Goal: Task Accomplishment & Management: Manage account settings

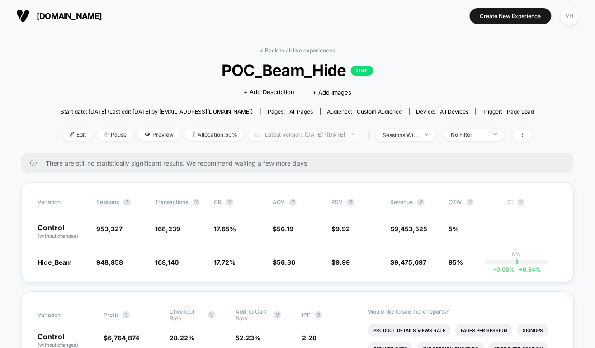
click at [343, 137] on span "Latest Version: [DATE] - [DATE]" at bounding box center [305, 135] width 113 height 12
select select "*"
select select "****"
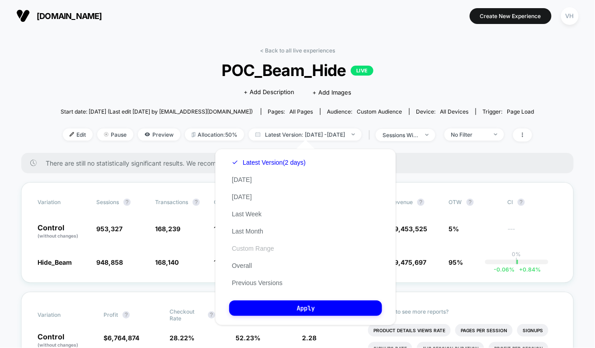
click at [264, 251] on button "Custom Range" at bounding box center [253, 248] width 48 height 8
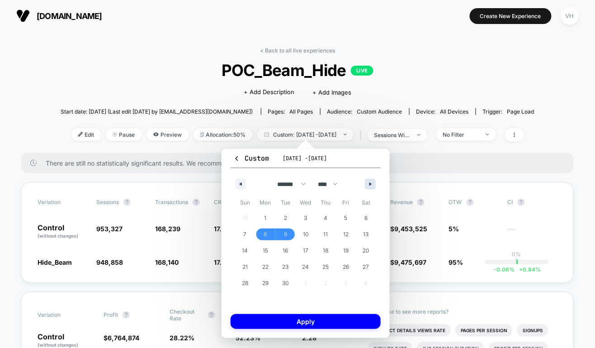
click at [367, 186] on button "button" at bounding box center [370, 184] width 11 height 11
select select "*"
click at [287, 250] on span "14" at bounding box center [286, 251] width 6 height 16
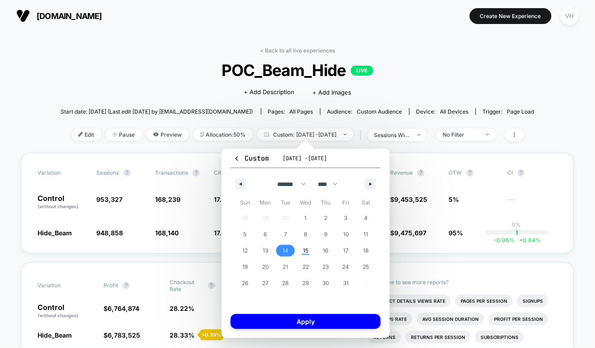
click at [287, 250] on span "14" at bounding box center [286, 251] width 6 height 16
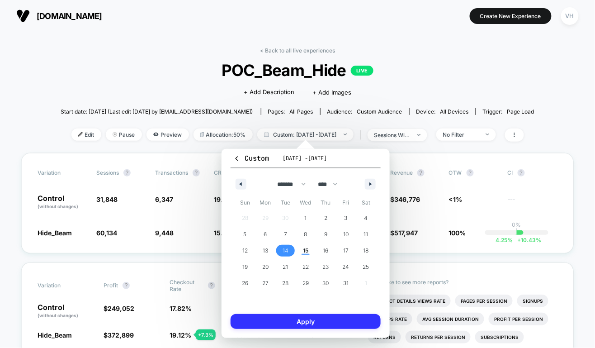
click at [290, 323] on button "Apply" at bounding box center [306, 321] width 150 height 15
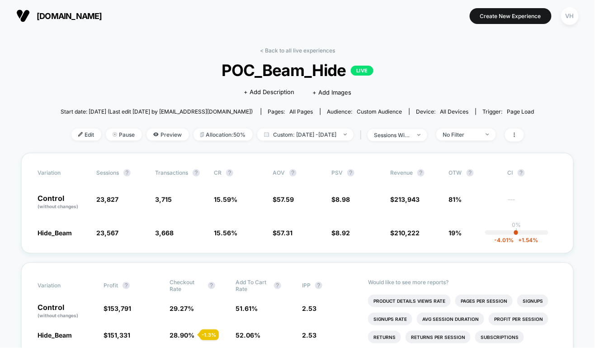
click at [419, 125] on div "< Back to all live experiences POC_Beam_Hide LIVE Click to edit experience deta…" at bounding box center [298, 100] width 474 height 106
click at [419, 127] on div "< Back to all live experiences POC_Beam_Hide LIVE Click to edit experience deta…" at bounding box center [298, 100] width 474 height 106
click at [414, 138] on span "sessions with impression" at bounding box center [398, 135] width 60 height 12
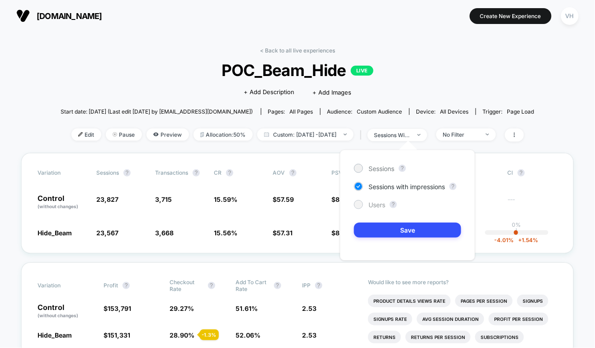
click at [376, 205] on span "Users" at bounding box center [377, 205] width 17 height 8
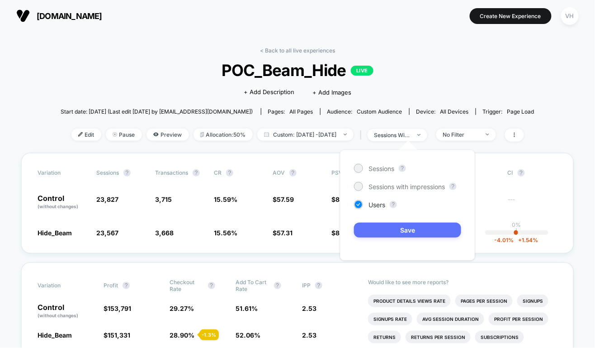
click at [379, 228] on button "Save" at bounding box center [407, 230] width 107 height 15
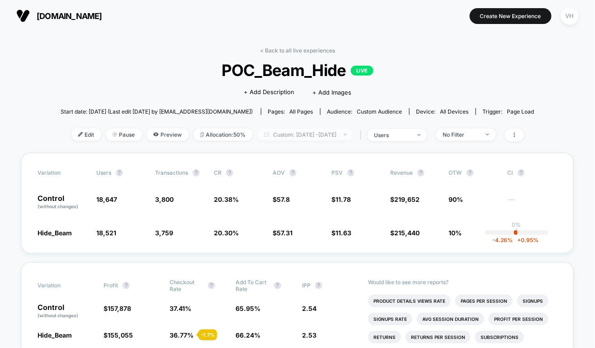
click at [321, 135] on span "Custom: [DATE] - [DATE]" at bounding box center [305, 135] width 96 height 12
select select "*"
select select "****"
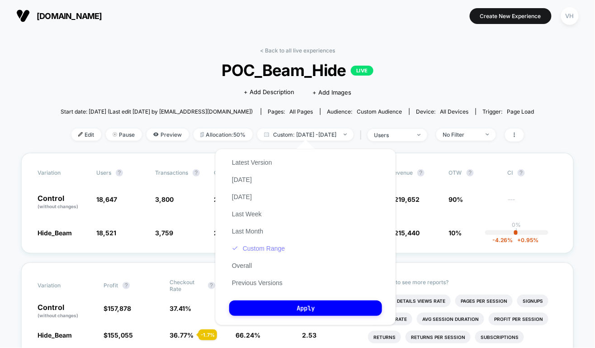
click at [255, 252] on button "Custom Range" at bounding box center [258, 248] width 58 height 8
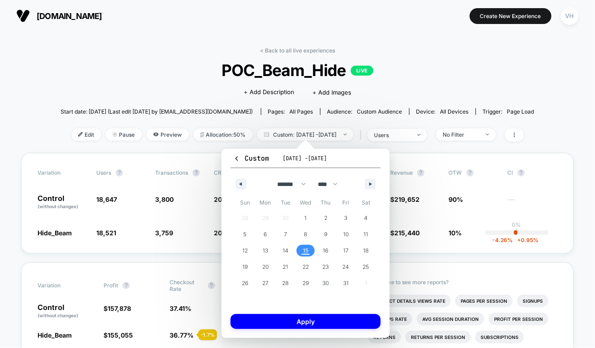
click at [300, 250] on span "15" at bounding box center [306, 251] width 20 height 12
click at [280, 323] on button "Apply" at bounding box center [306, 321] width 150 height 15
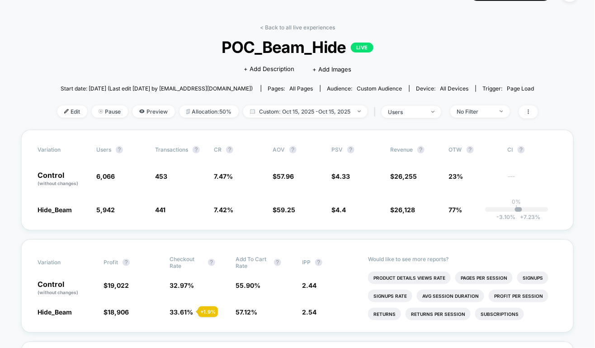
scroll to position [21, 0]
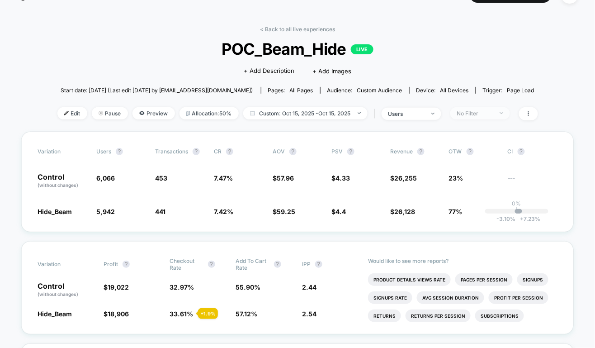
click at [493, 110] on div "No Filter" at bounding box center [475, 113] width 36 height 7
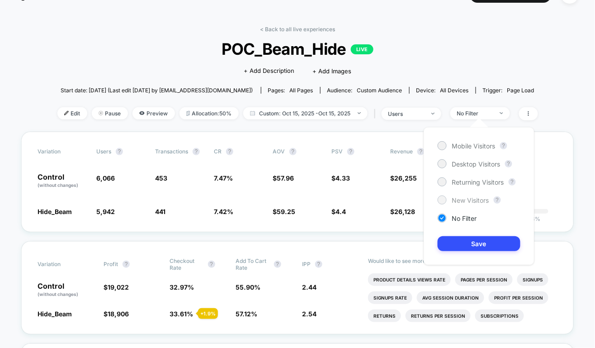
click at [449, 199] on div "New Visitors" at bounding box center [464, 199] width 52 height 9
click at [452, 238] on button "Save" at bounding box center [479, 243] width 83 height 15
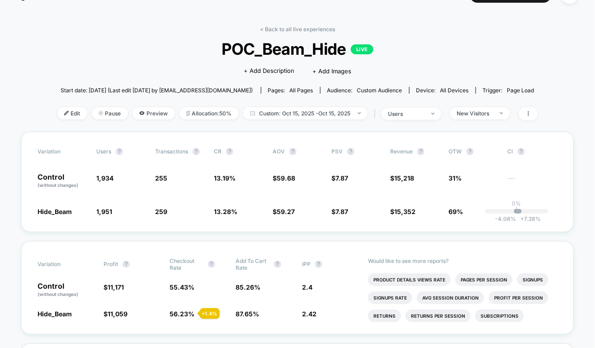
click at [518, 114] on div at bounding box center [527, 113] width 24 height 13
click at [498, 114] on span "New Visitors" at bounding box center [481, 113] width 60 height 12
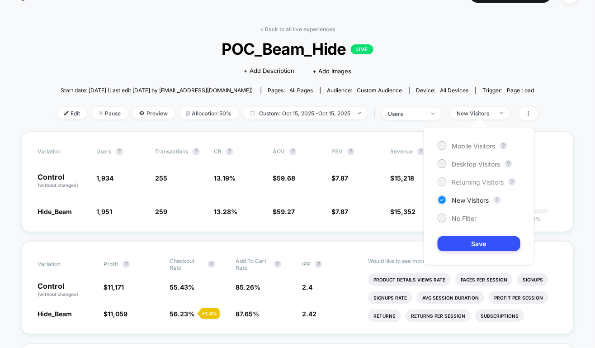
click at [467, 183] on span "Returning Visitors" at bounding box center [478, 182] width 52 height 8
click at [467, 243] on button "Save" at bounding box center [479, 243] width 83 height 15
